Goal: Task Accomplishment & Management: Use online tool/utility

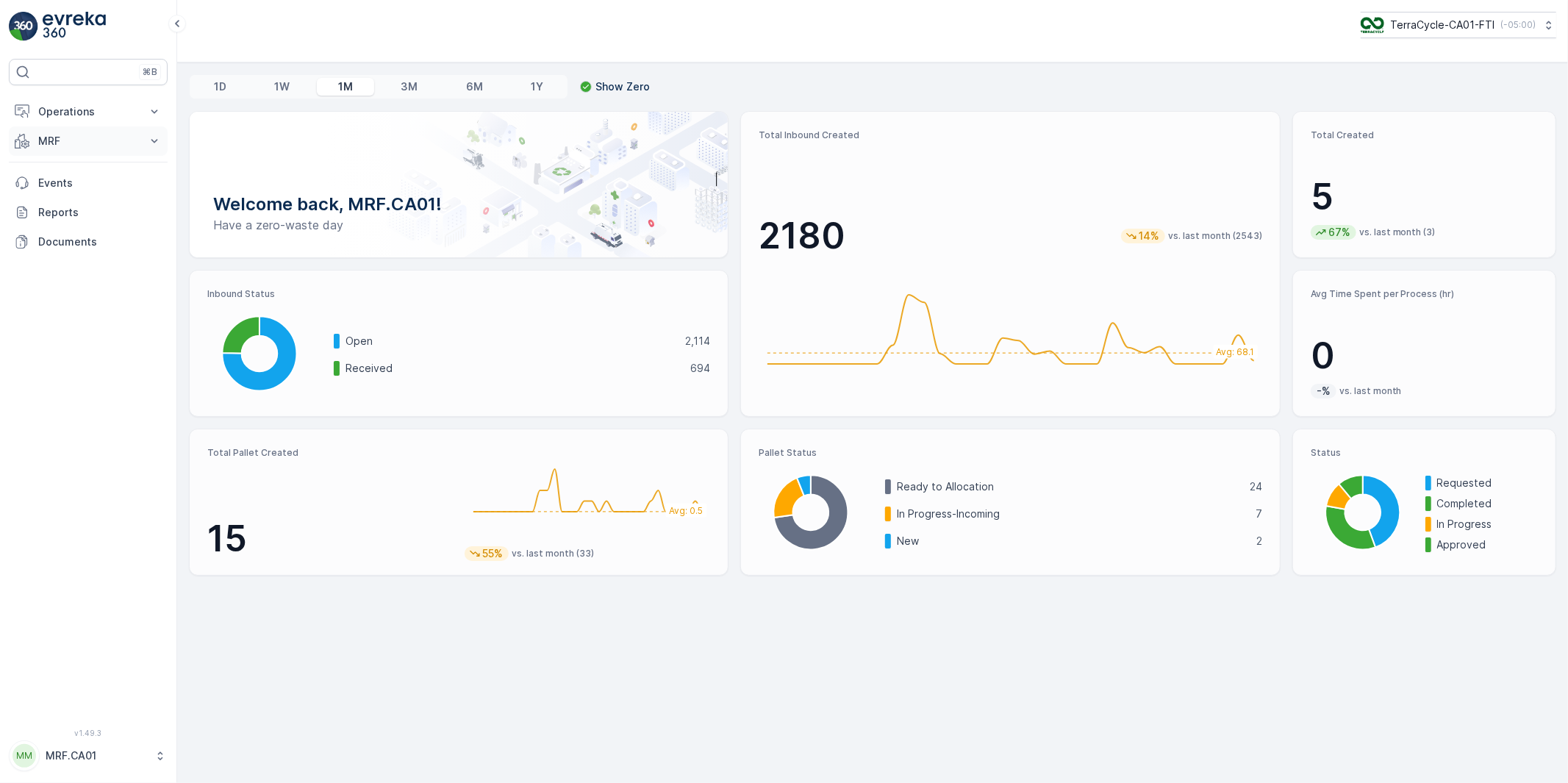
click at [90, 140] on p "MRF" at bounding box center [88, 141] width 100 height 15
click at [56, 204] on p "Pallet" at bounding box center [52, 207] width 28 height 15
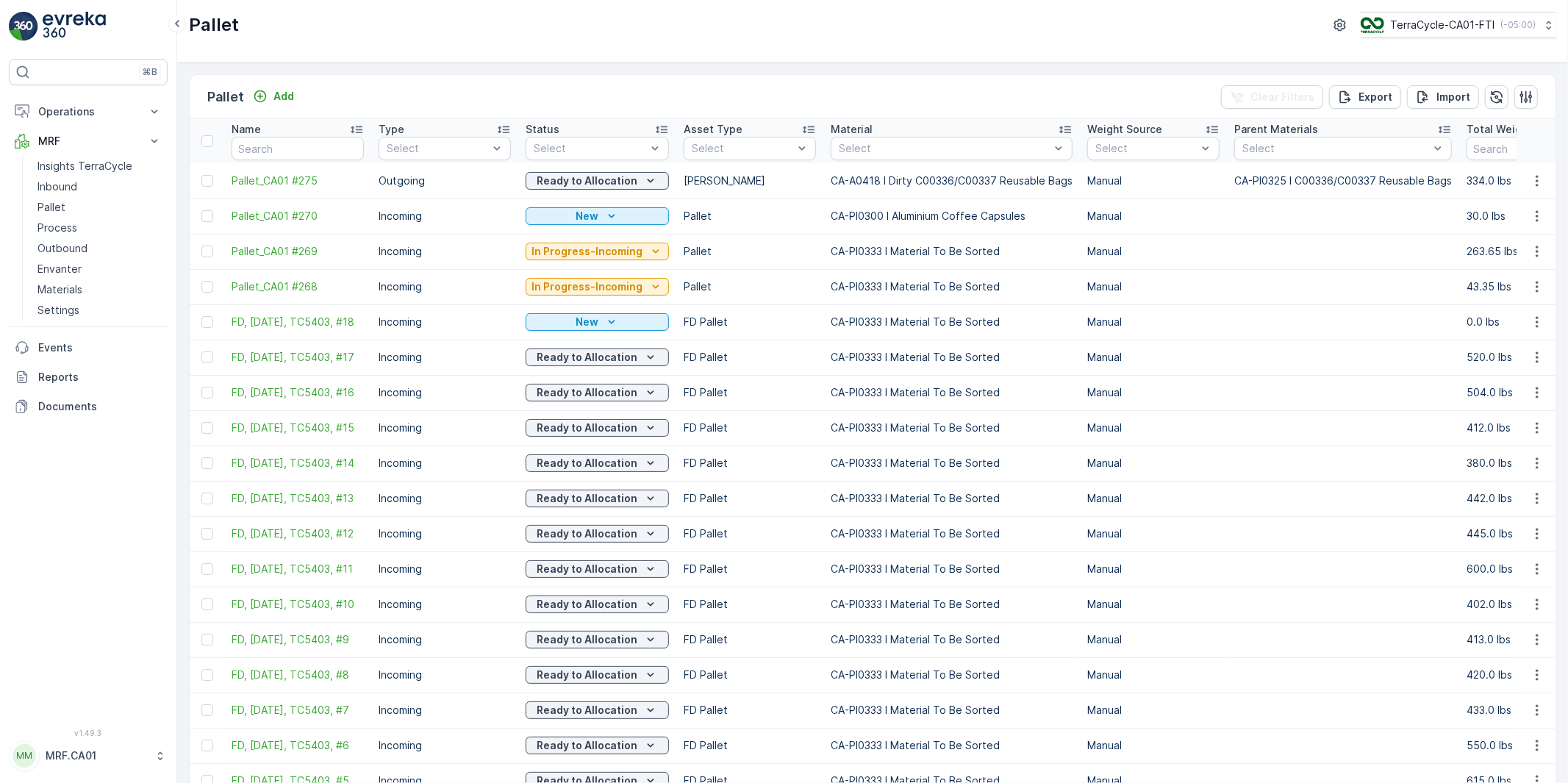
click at [107, 749] on p "MRF.CA01" at bounding box center [97, 756] width 102 height 15
click at [101, 716] on div "Log Out" at bounding box center [88, 721] width 153 height 20
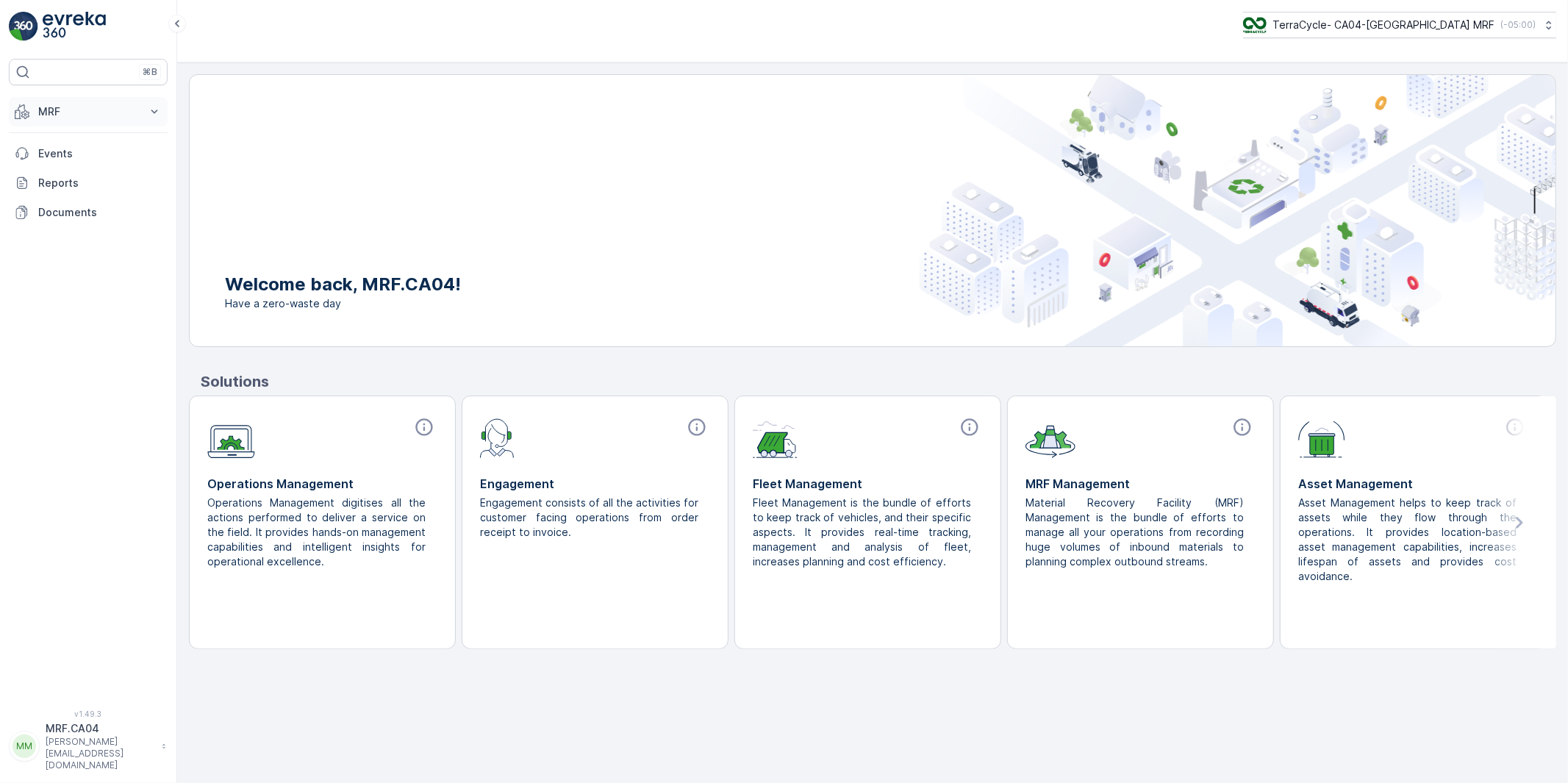
click at [52, 116] on p "MRF" at bounding box center [88, 111] width 100 height 15
click at [54, 177] on p "Pallet" at bounding box center [52, 178] width 28 height 15
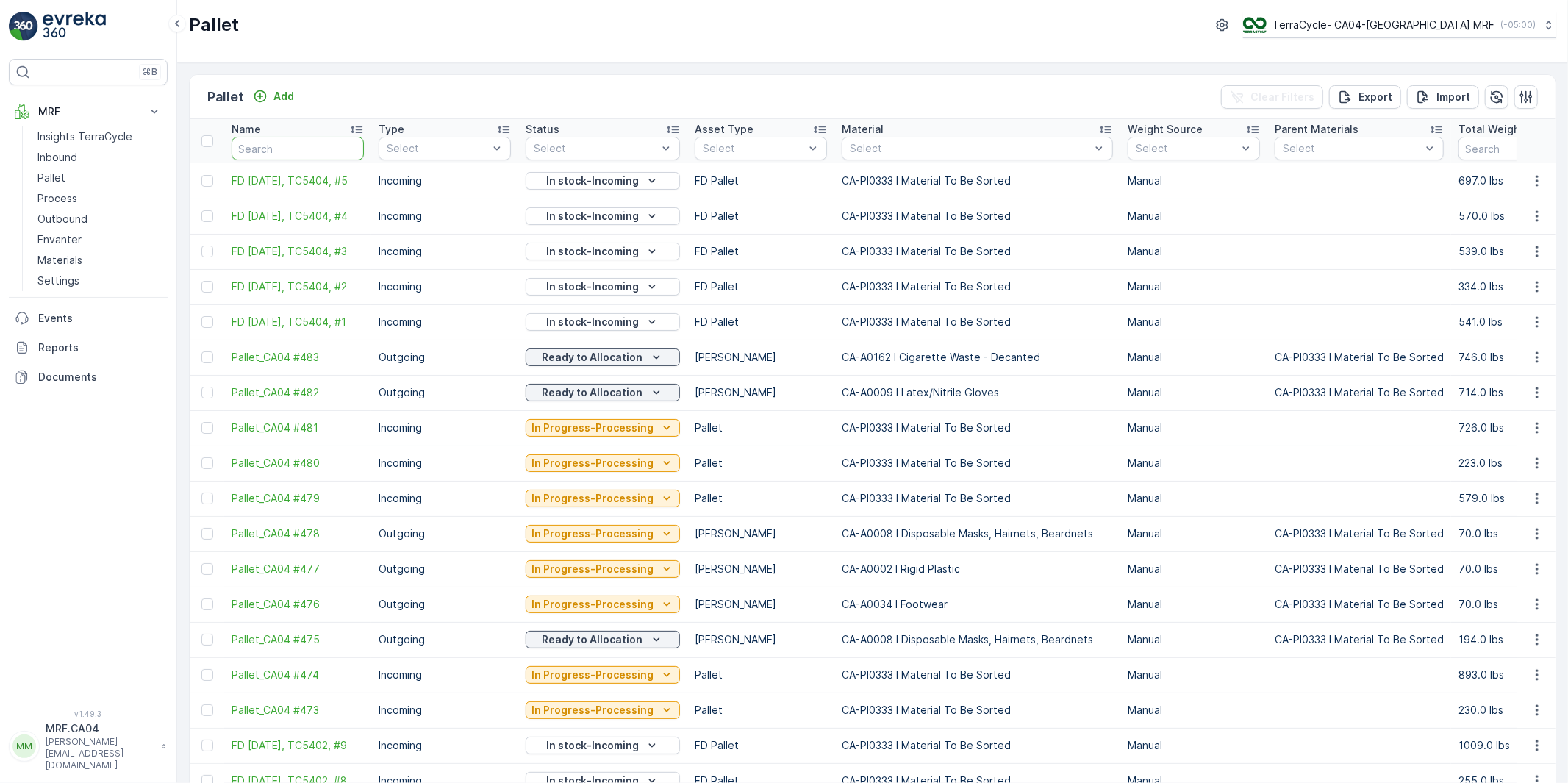
click at [310, 150] on input "text" at bounding box center [298, 148] width 133 height 24
type input "tc5404"
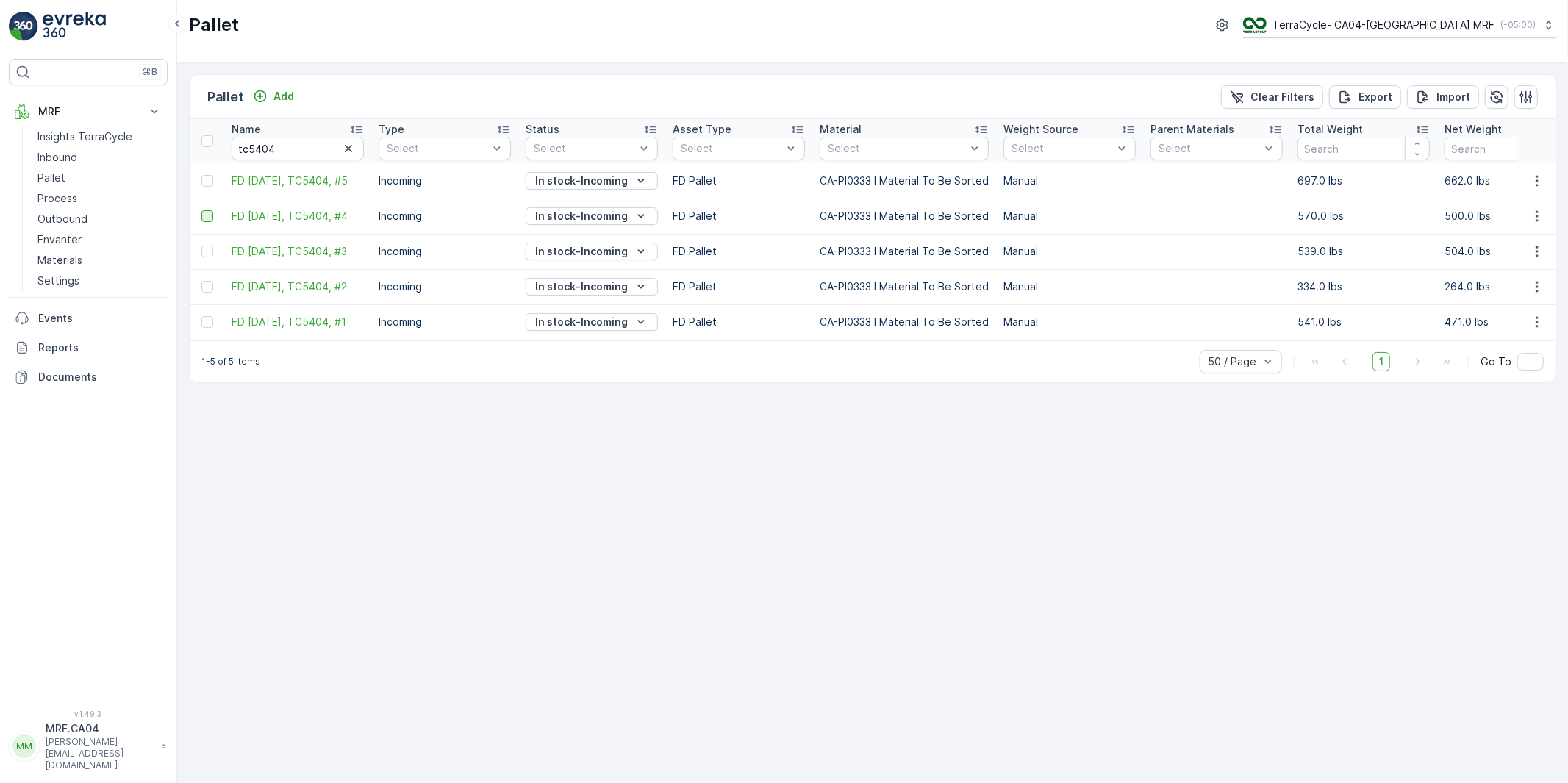
drag, startPoint x: 207, startPoint y: 178, endPoint x: 207, endPoint y: 221, distance: 43.0
click at [206, 178] on div at bounding box center [207, 181] width 11 height 11
click at [202, 175] on input "checkbox" at bounding box center [202, 175] width 0 height 0
click at [207, 220] on div at bounding box center [207, 216] width 11 height 11
click at [202, 210] on input "checkbox" at bounding box center [202, 210] width 0 height 0
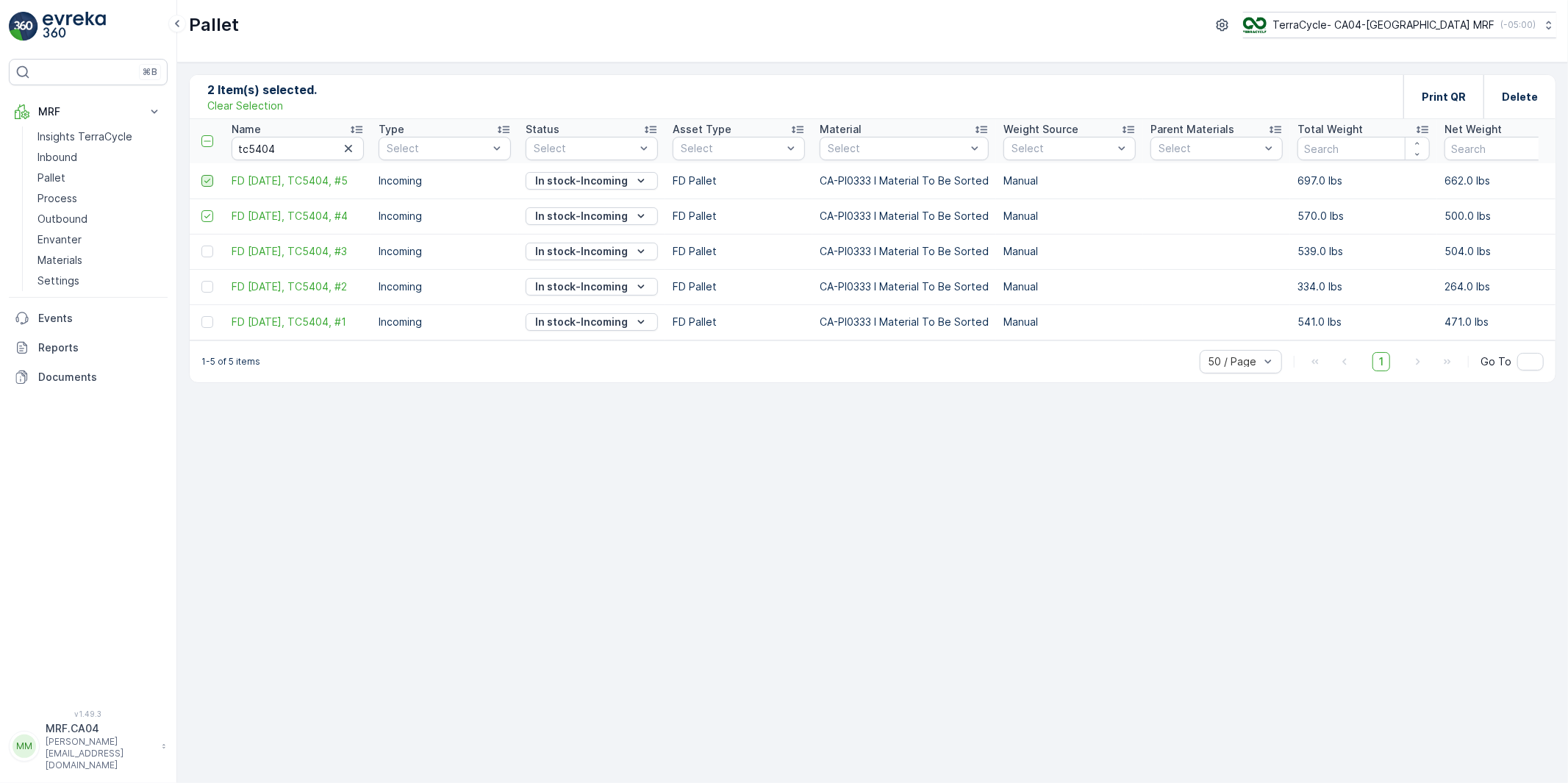
click at [208, 180] on icon at bounding box center [206, 180] width 6 height 4
click at [202, 175] on input "checkbox" at bounding box center [202, 175] width 0 height 0
click at [202, 217] on icon at bounding box center [207, 216] width 11 height 11
click at [202, 210] on input "checkbox" at bounding box center [202, 210] width 0 height 0
click at [1372, 96] on p "Export" at bounding box center [1375, 97] width 34 height 15
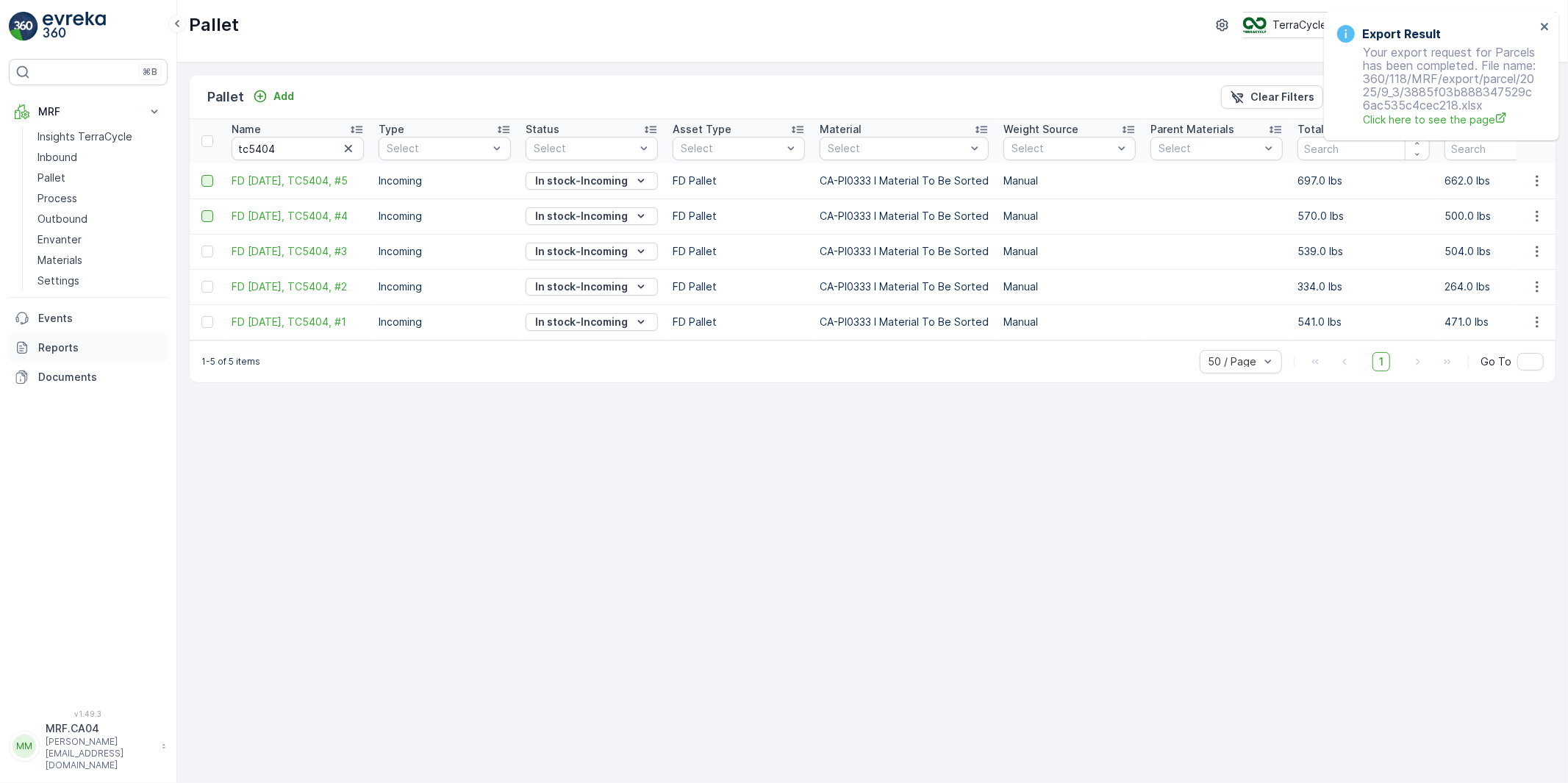
click at [53, 348] on p "Reports" at bounding box center [100, 347] width 124 height 15
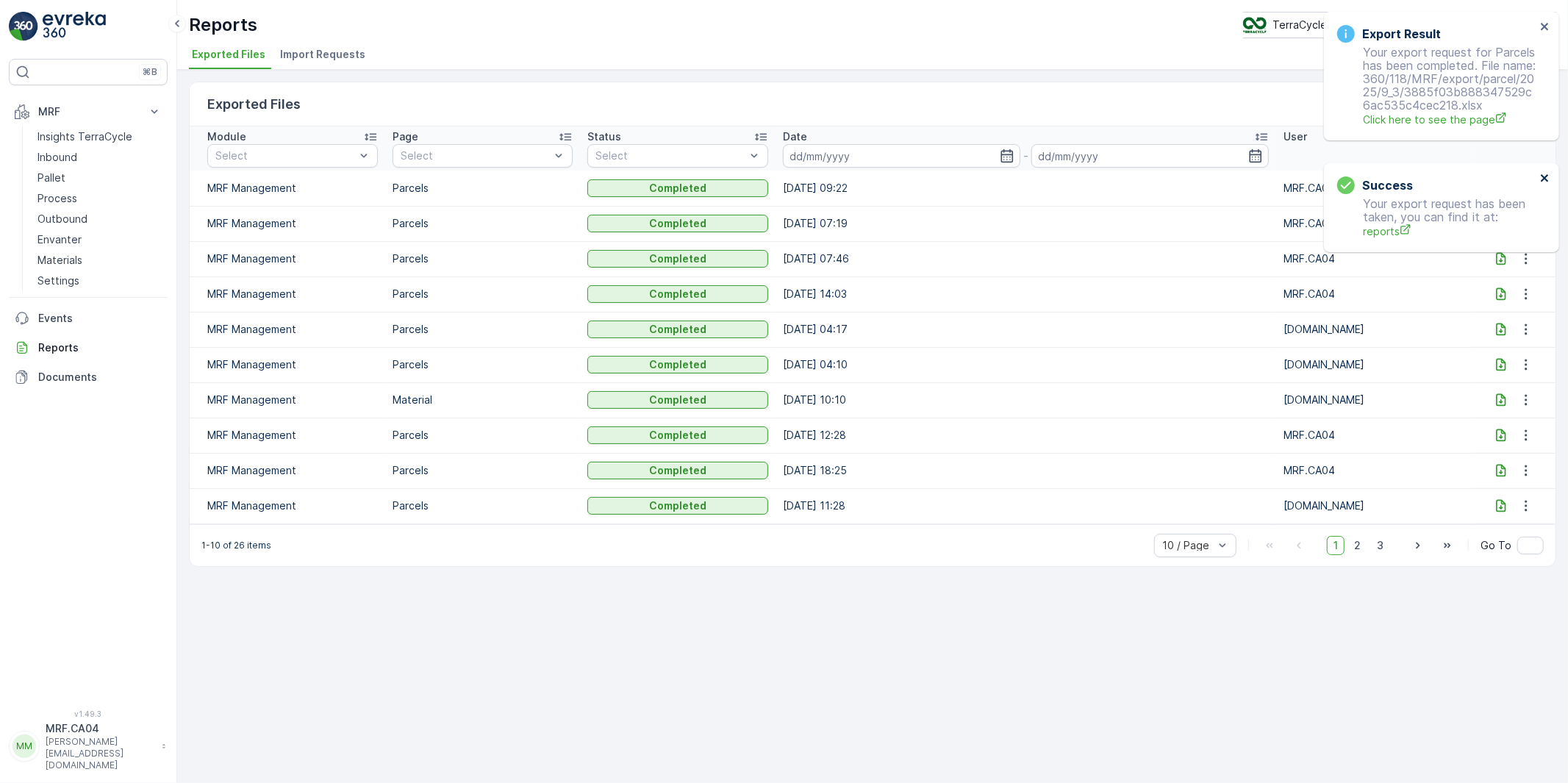
click at [1544, 174] on icon "close" at bounding box center [1545, 178] width 11 height 11
drag, startPoint x: 1546, startPoint y: 28, endPoint x: 1505, endPoint y: 26, distance: 41.0
click at [1546, 26] on icon "close" at bounding box center [1544, 26] width 7 height 7
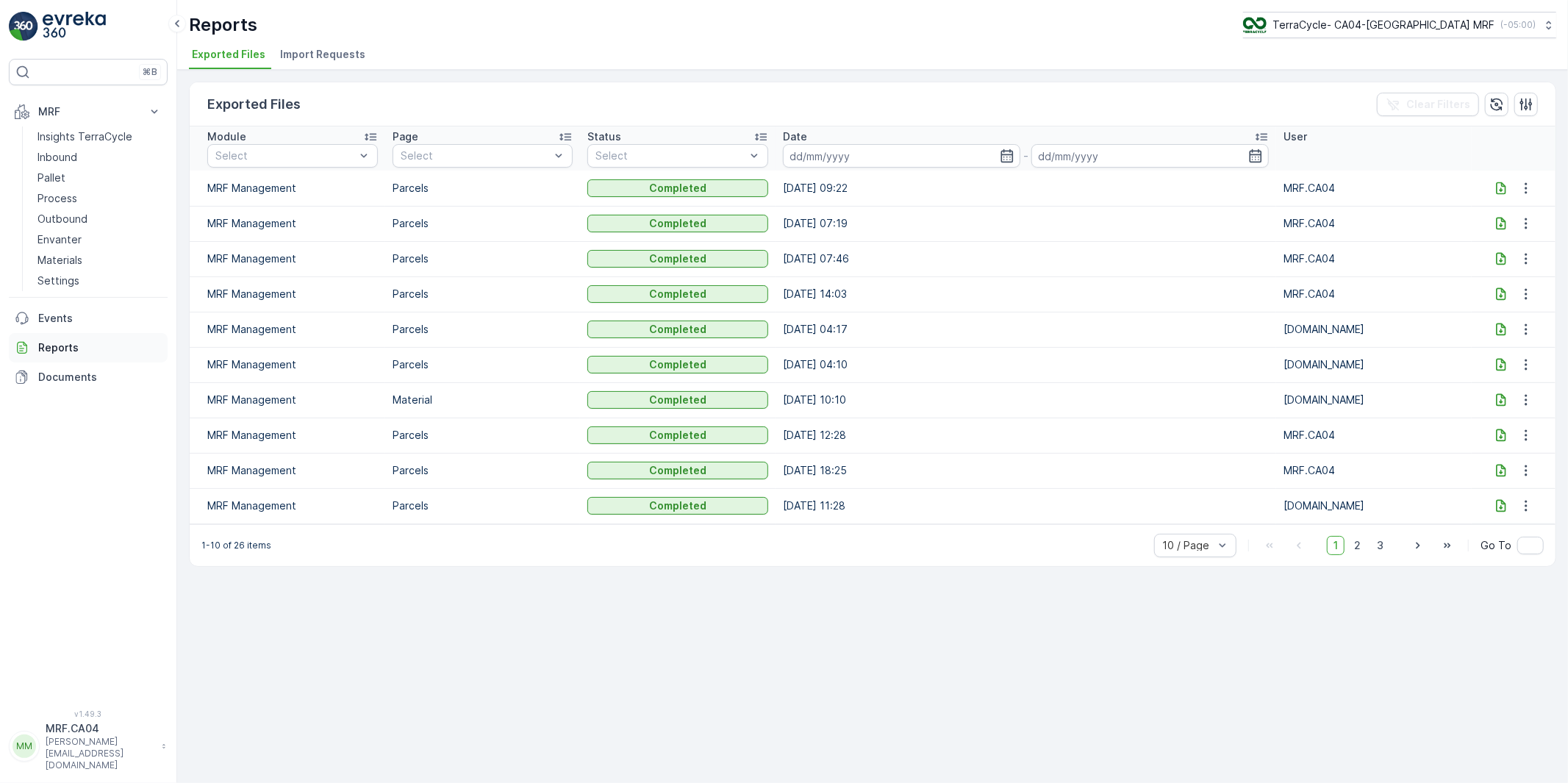
click at [59, 342] on p "Reports" at bounding box center [100, 347] width 124 height 15
click at [1497, 184] on icon at bounding box center [1501, 188] width 15 height 15
click at [54, 172] on p "Pallet" at bounding box center [52, 178] width 28 height 15
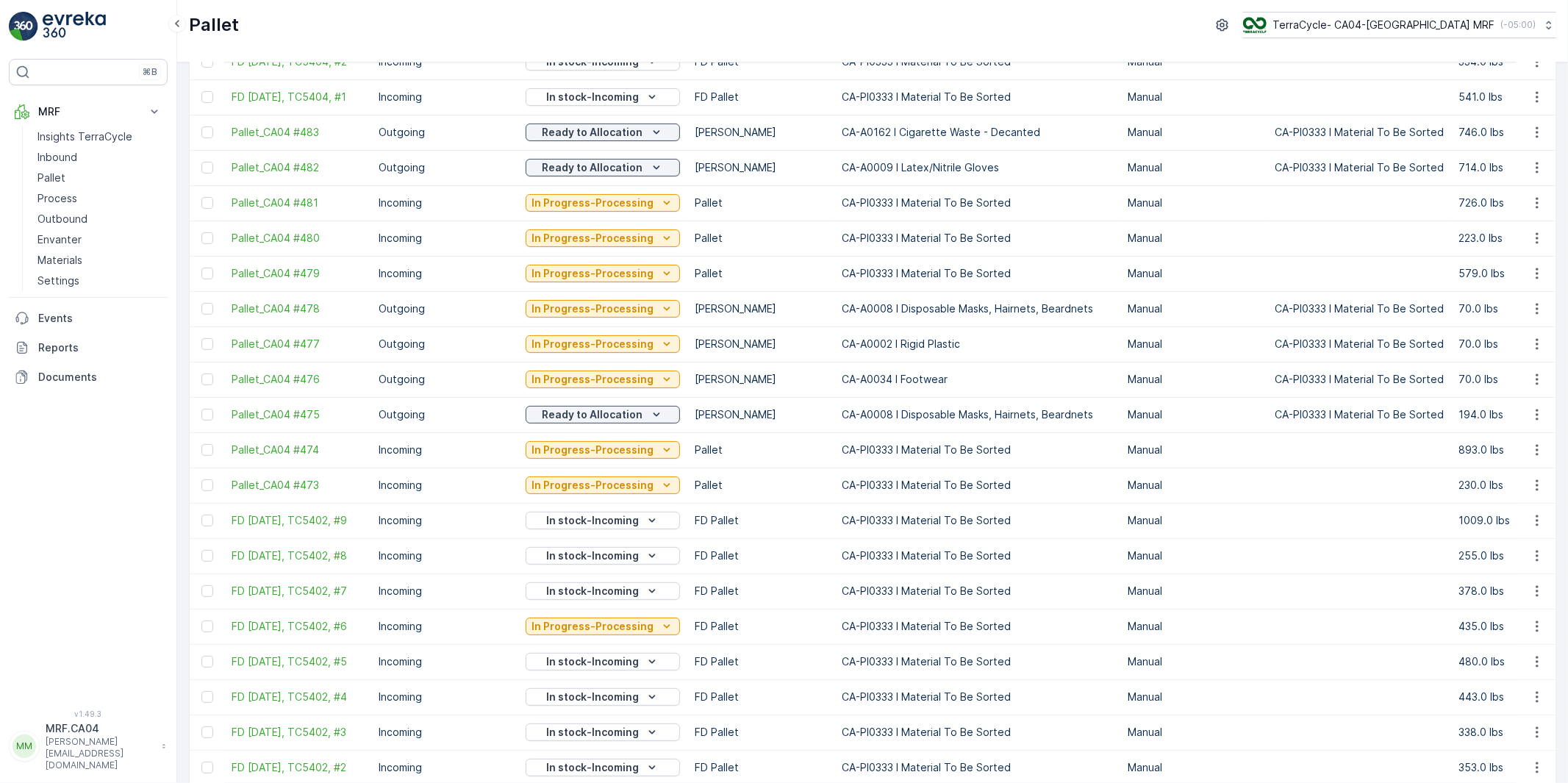
scroll to position [245, 0]
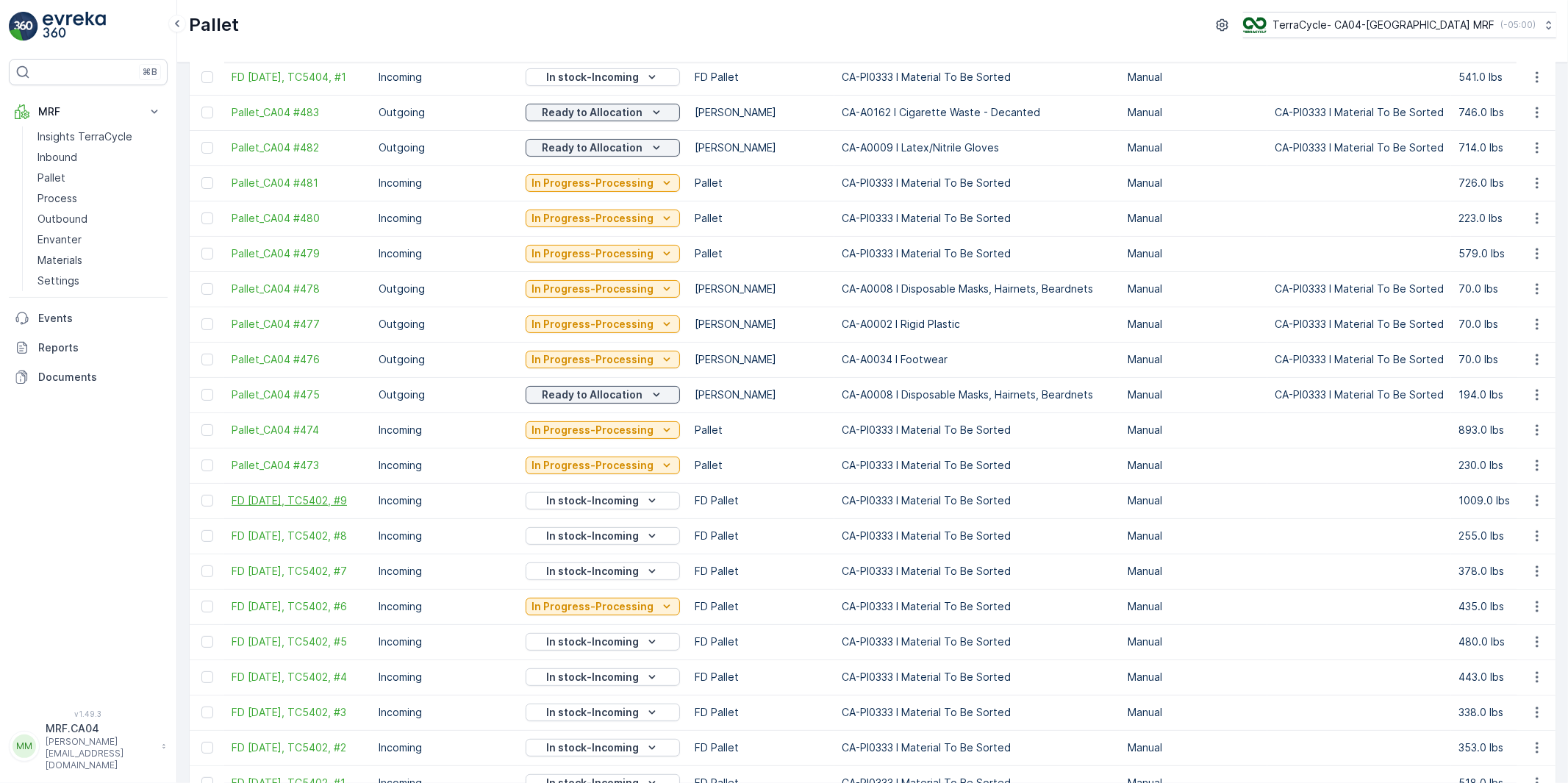
drag, startPoint x: 229, startPoint y: 515, endPoint x: 268, endPoint y: 515, distance: 39.0
click at [268, 515] on td "FD [DATE], TC5402, #9" at bounding box center [297, 500] width 147 height 35
copy span "TC5402"
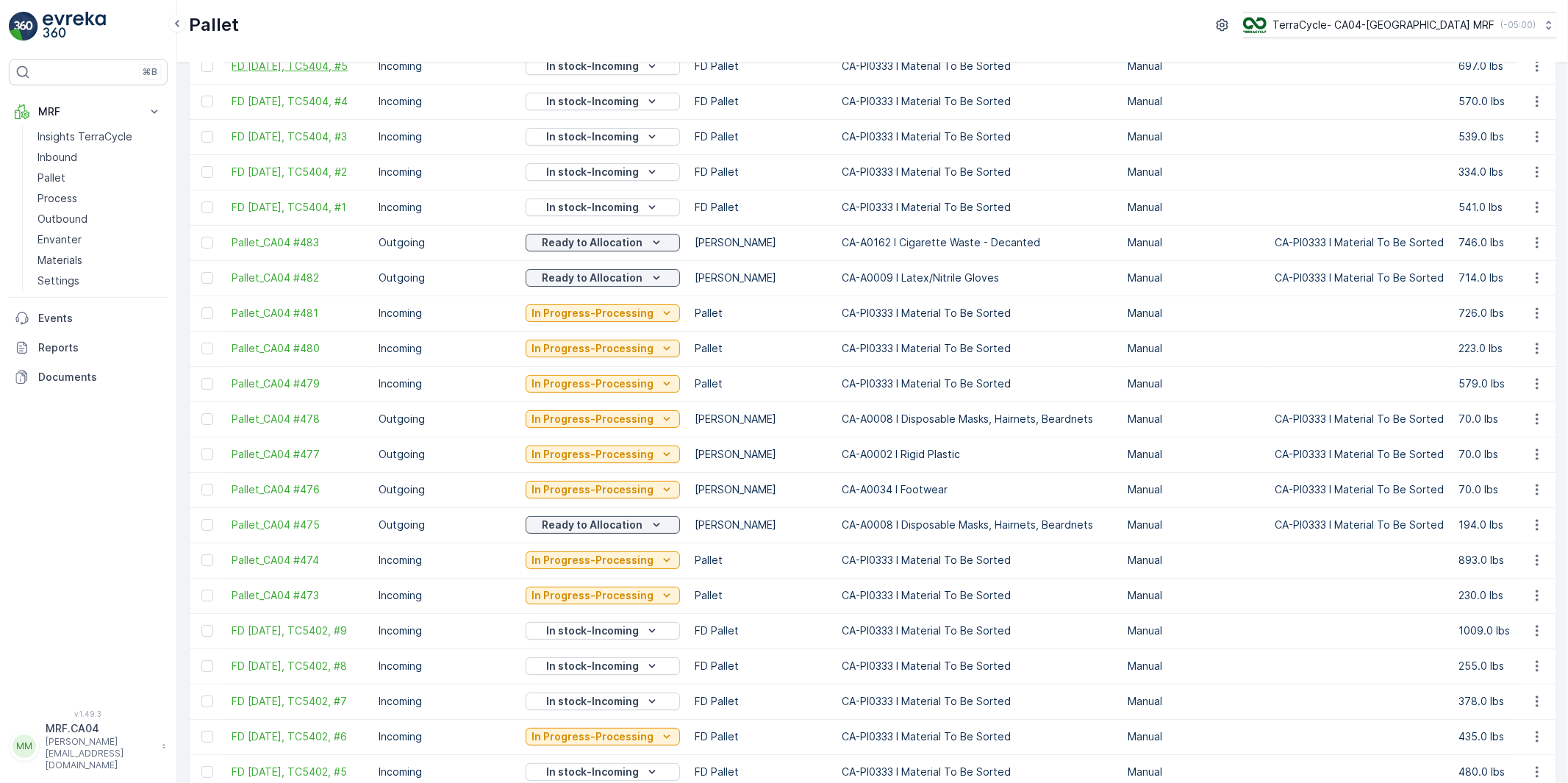
scroll to position [0, 0]
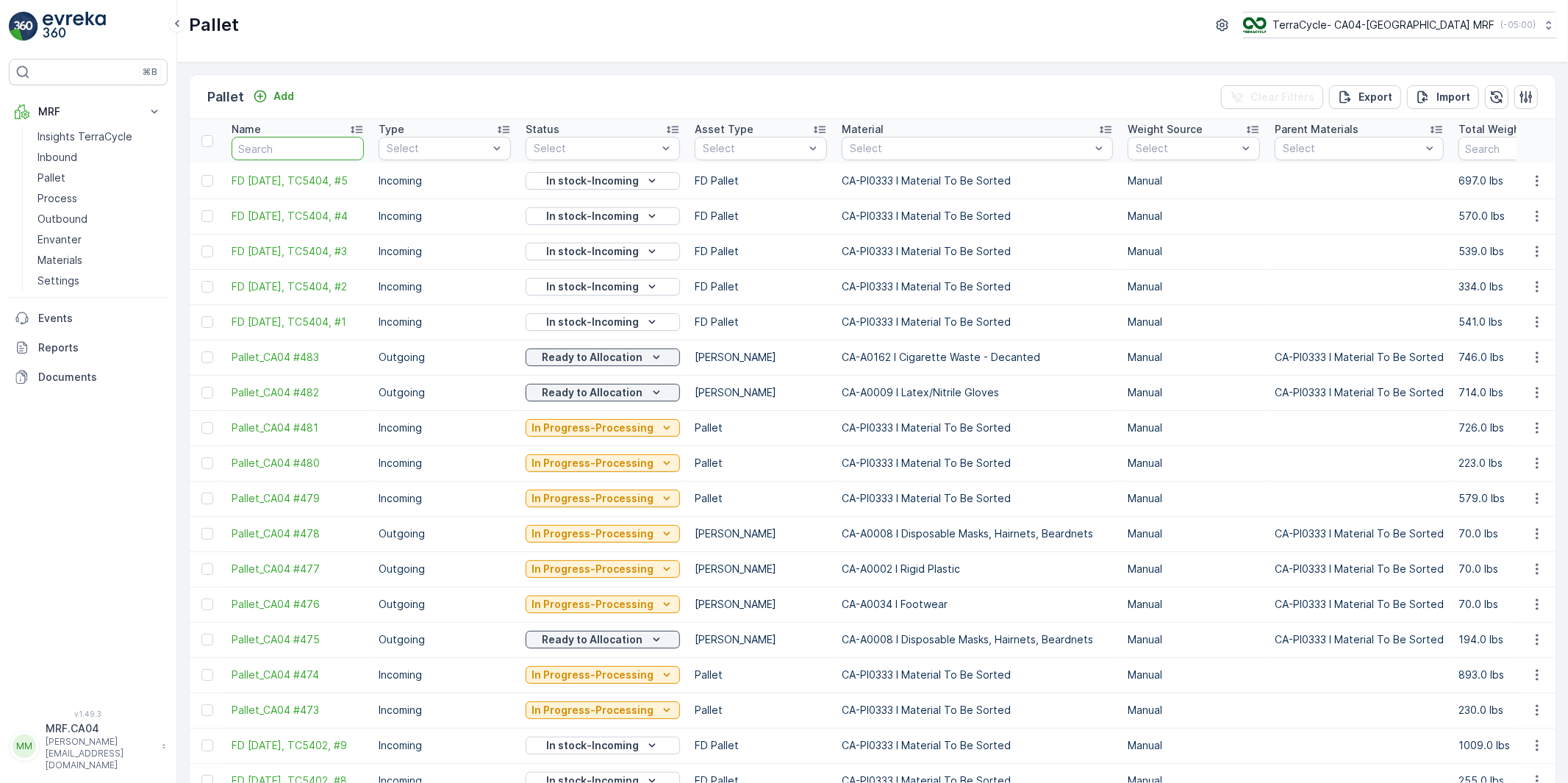
click at [283, 147] on input "text" at bounding box center [298, 148] width 133 height 24
paste input "TC5402"
type input "TC5402"
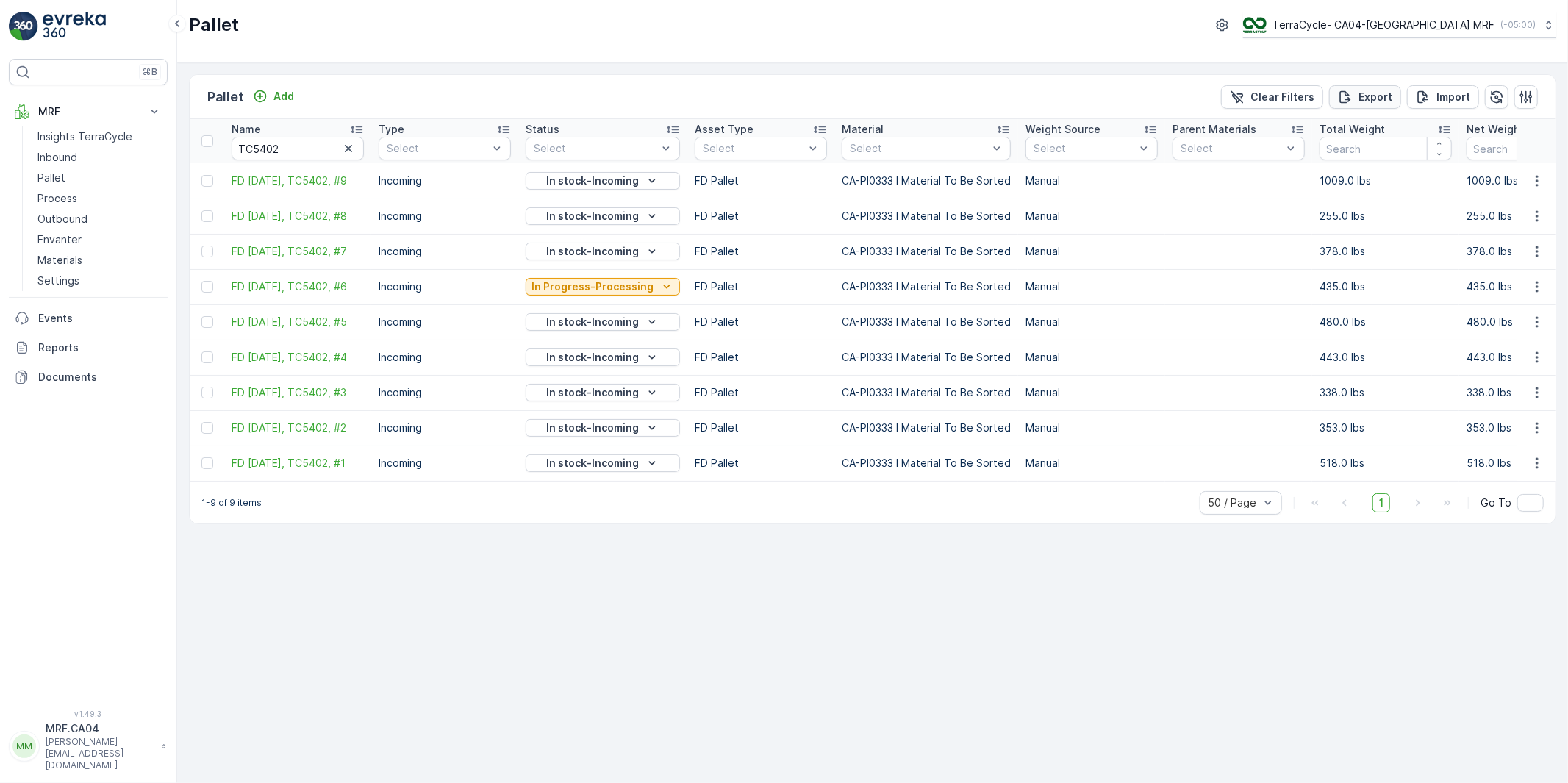
click at [1362, 97] on p "Export" at bounding box center [1375, 97] width 34 height 15
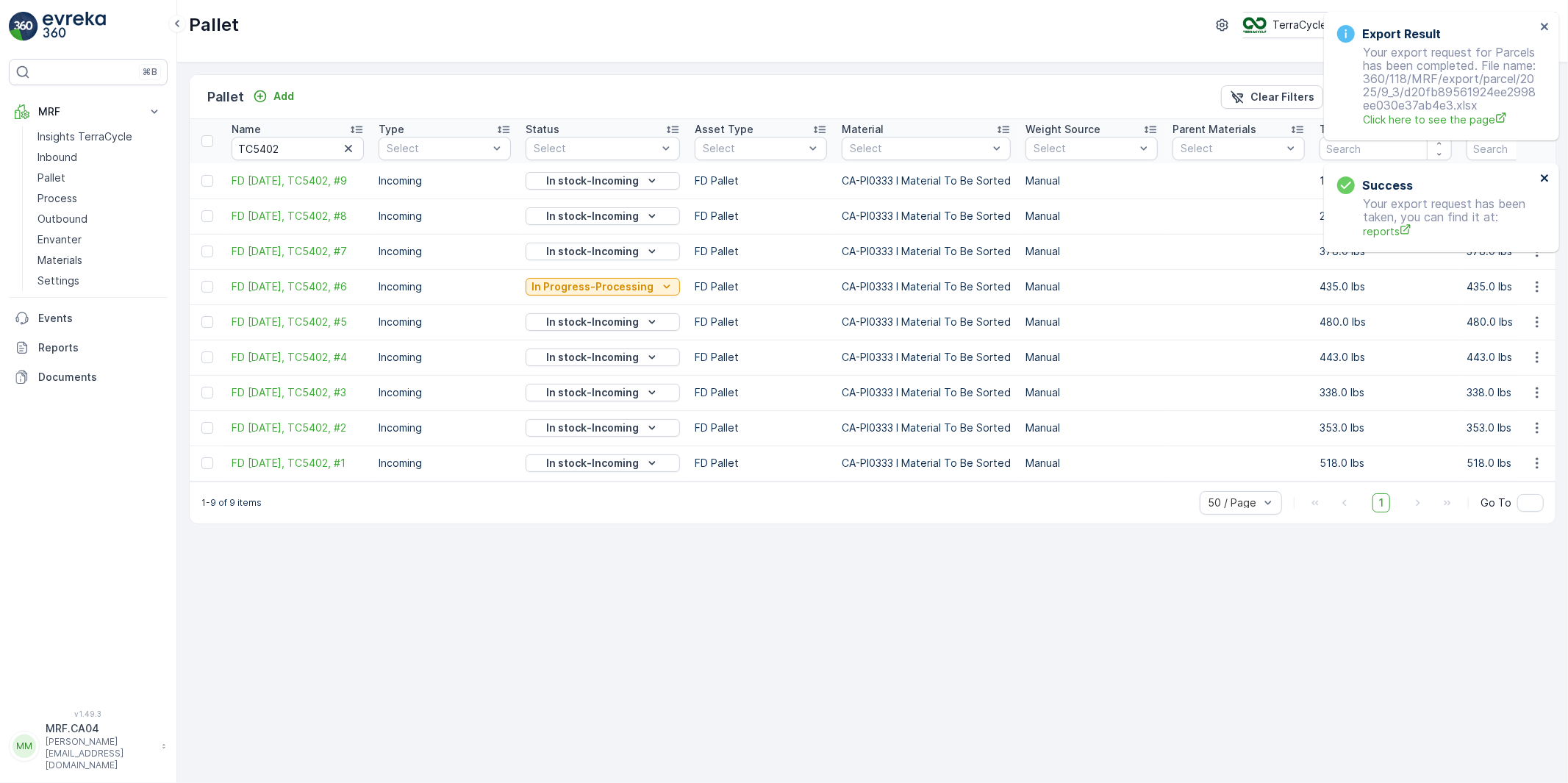
click at [1544, 177] on icon "close" at bounding box center [1544, 178] width 7 height 7
click at [1542, 26] on icon "close" at bounding box center [1545, 26] width 11 height 11
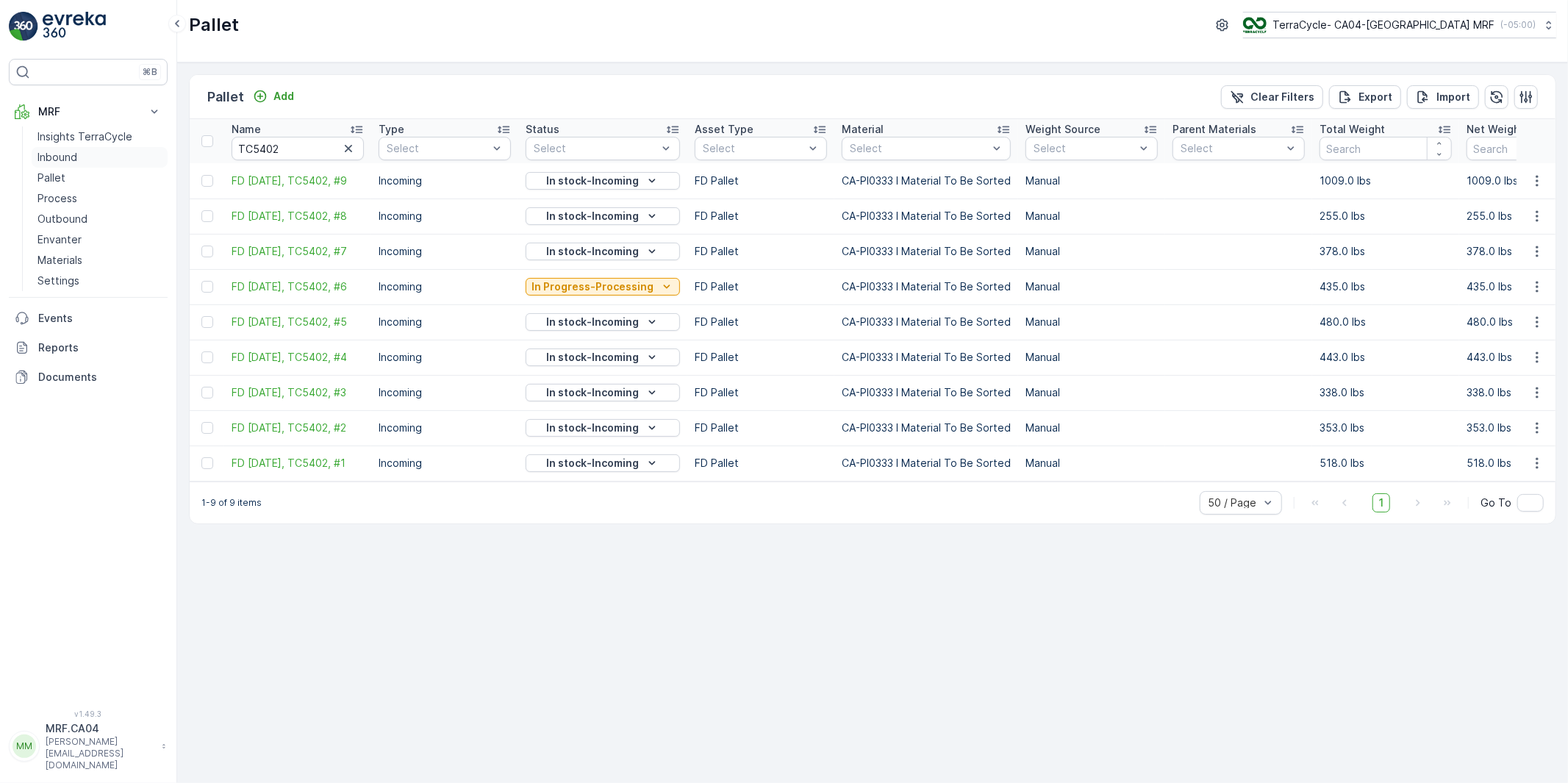
click at [52, 154] on p "Inbound" at bounding box center [57, 157] width 39 height 15
